Goal: Task Accomplishment & Management: Manage account settings

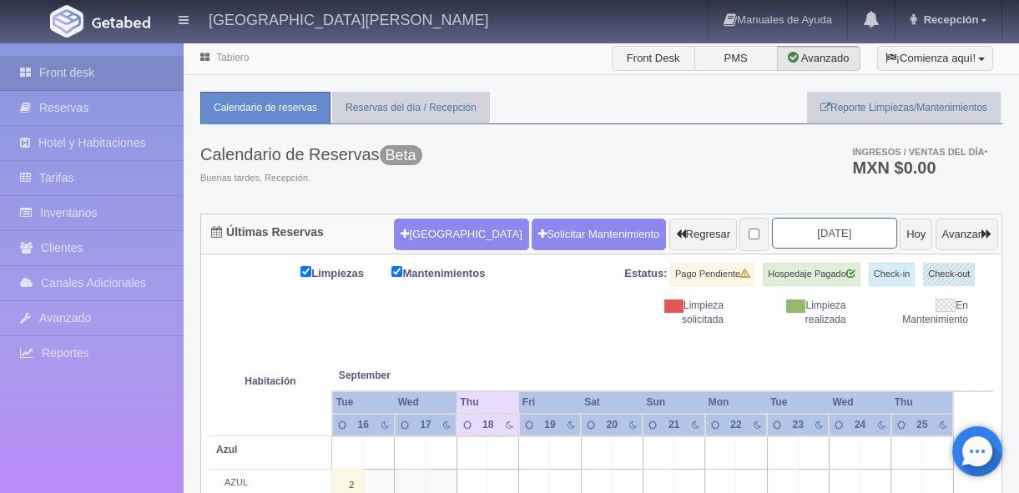
click at [773, 234] on input "[DATE]" at bounding box center [834, 233] width 125 height 31
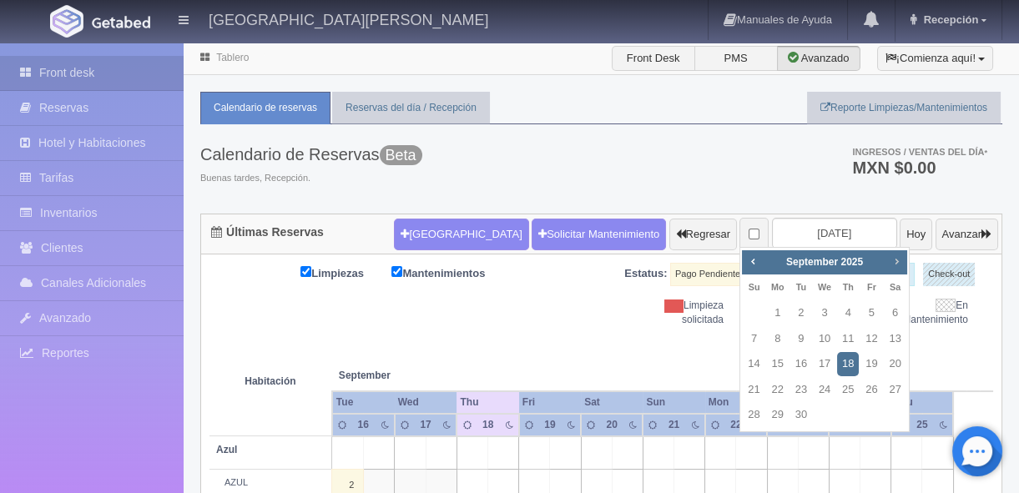
click at [893, 265] on span "Next" at bounding box center [896, 261] width 13 height 13
click at [894, 258] on span "Next" at bounding box center [896, 261] width 13 height 13
click at [899, 317] on link "1" at bounding box center [895, 313] width 22 height 24
type input "[DATE]"
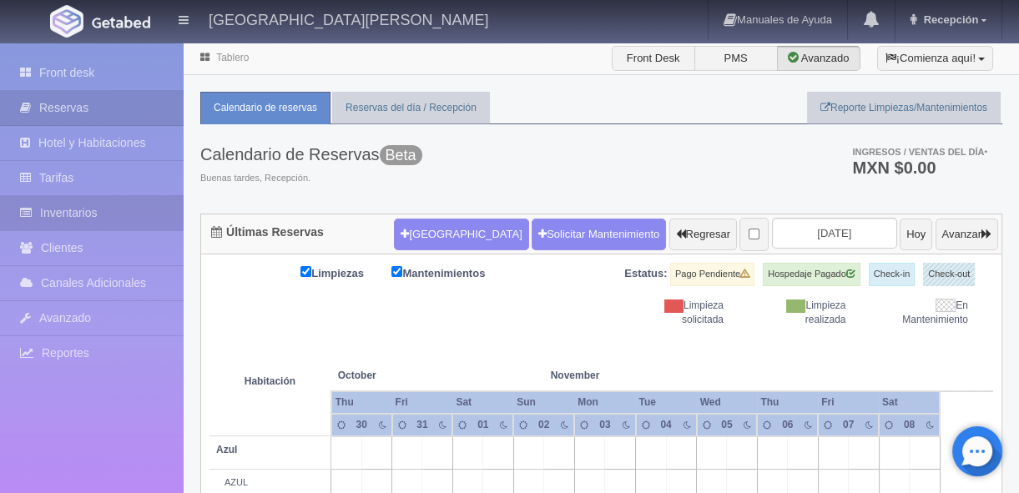
click at [78, 205] on link "Inventarios" at bounding box center [92, 213] width 184 height 34
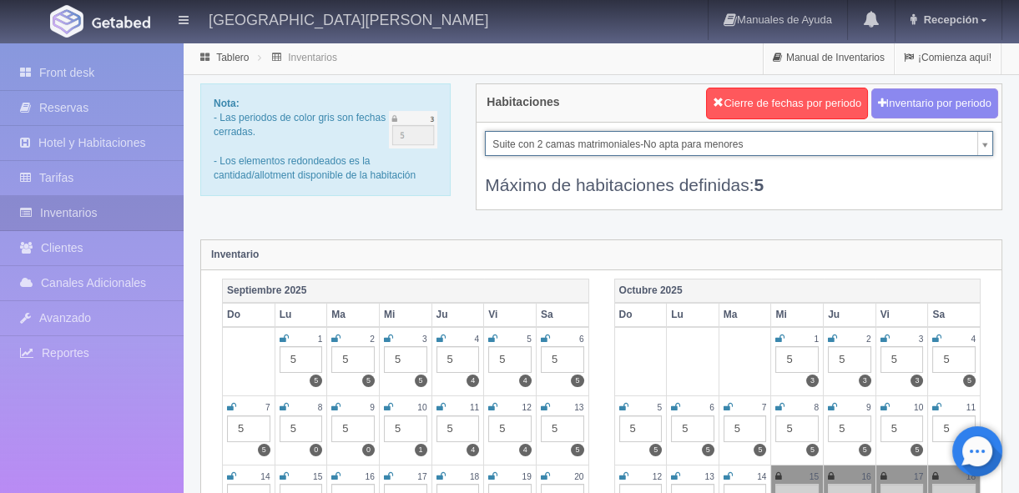
click at [387, 242] on div "Inventario" at bounding box center [601, 255] width 801 height 30
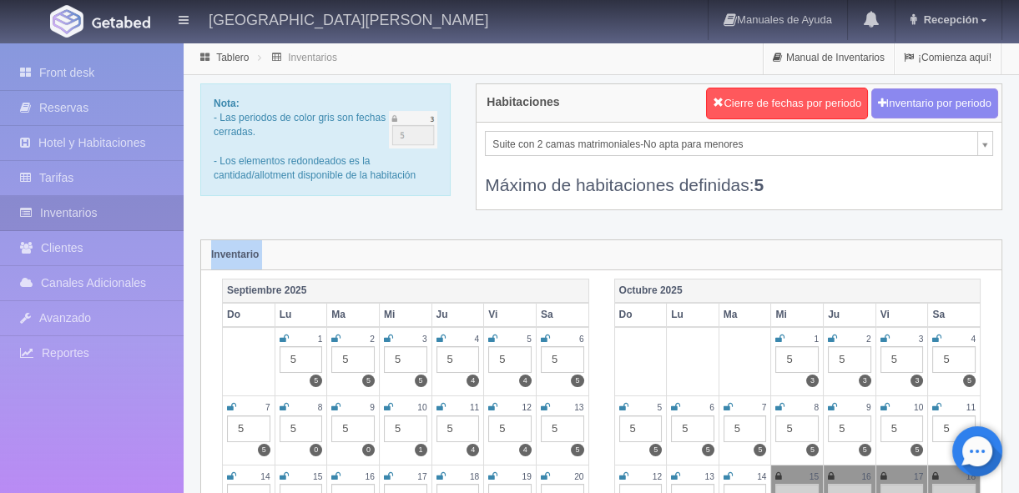
click at [387, 242] on div "Inventario" at bounding box center [601, 255] width 801 height 30
drag, startPoint x: 387, startPoint y: 242, endPoint x: 478, endPoint y: 257, distance: 91.4
click at [478, 257] on div "Inventario" at bounding box center [601, 255] width 801 height 30
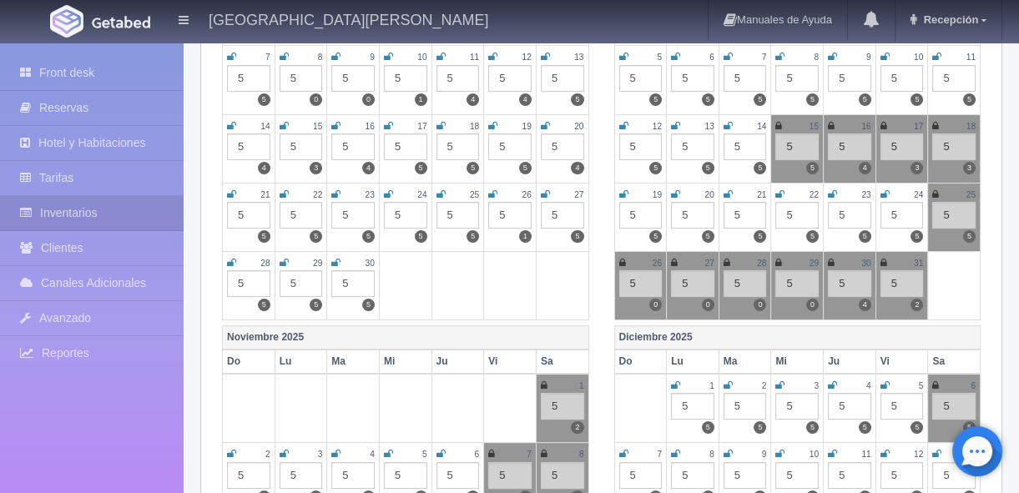
scroll to position [364, 0]
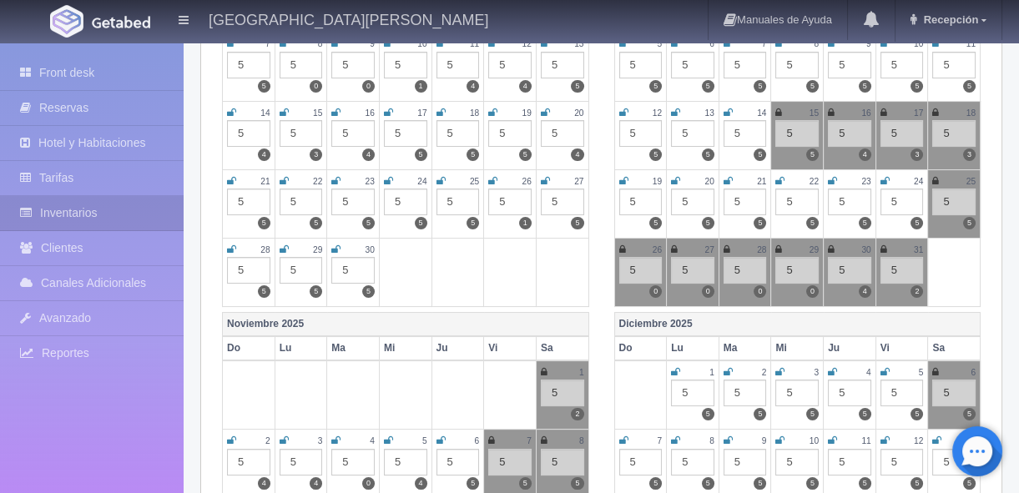
click at [543, 367] on icon at bounding box center [544, 372] width 7 height 10
click at [548, 367] on icon at bounding box center [545, 372] width 9 height 10
click at [543, 369] on icon at bounding box center [544, 372] width 7 height 10
click at [543, 369] on icon at bounding box center [545, 372] width 9 height 10
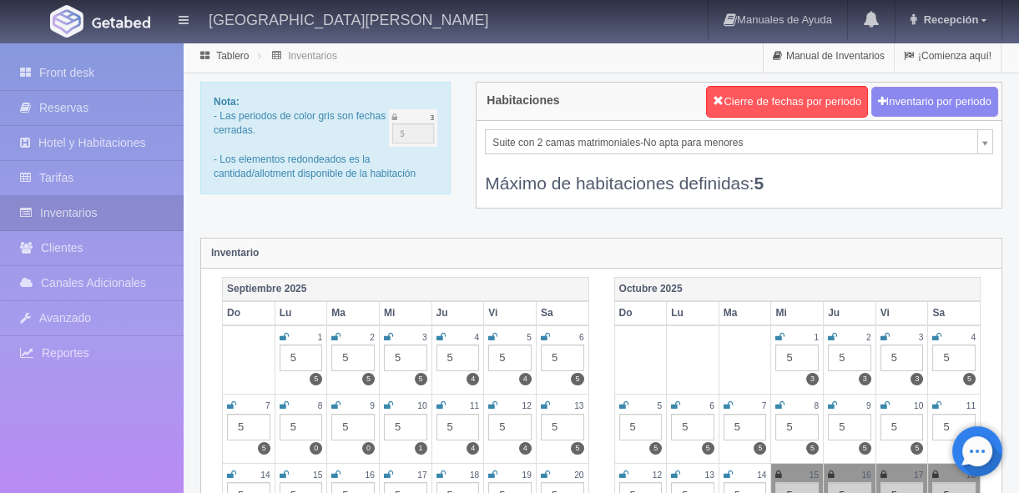
scroll to position [0, 0]
